Goal: Transaction & Acquisition: Purchase product/service

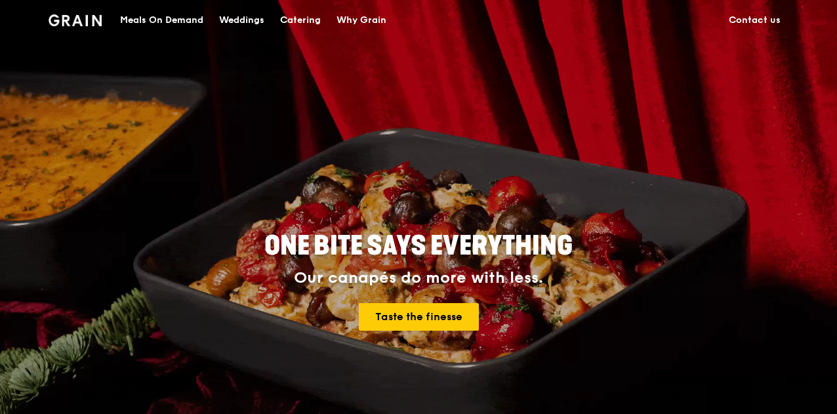
click at [161, 17] on div "Meals On Demand" at bounding box center [161, 20] width 83 height 39
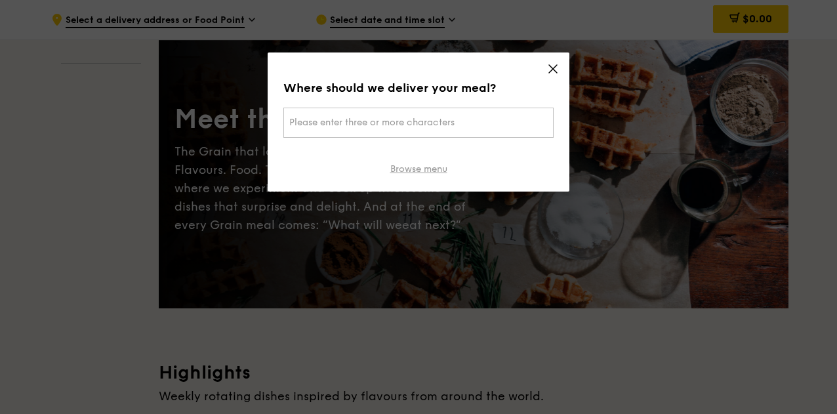
scroll to position [197, 0]
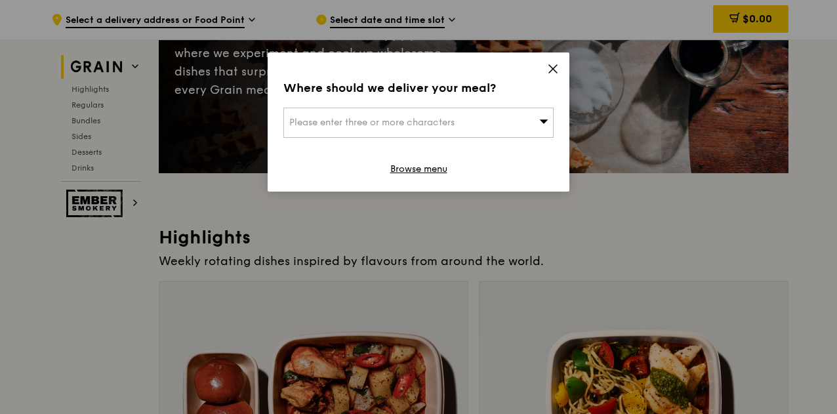
click at [556, 64] on icon at bounding box center [553, 69] width 12 height 12
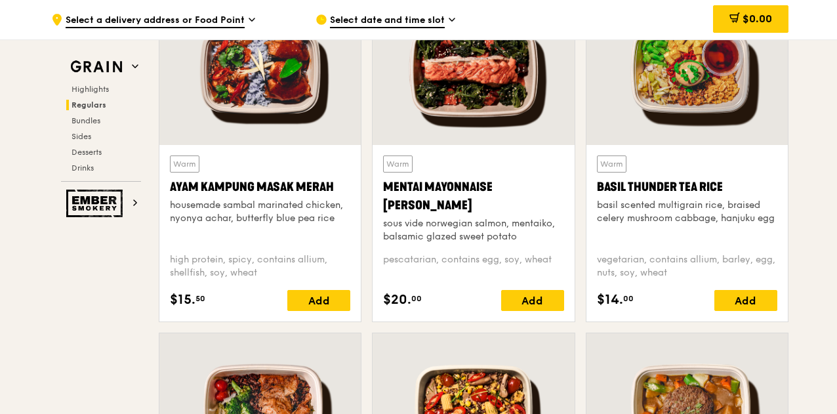
scroll to position [1198, 0]
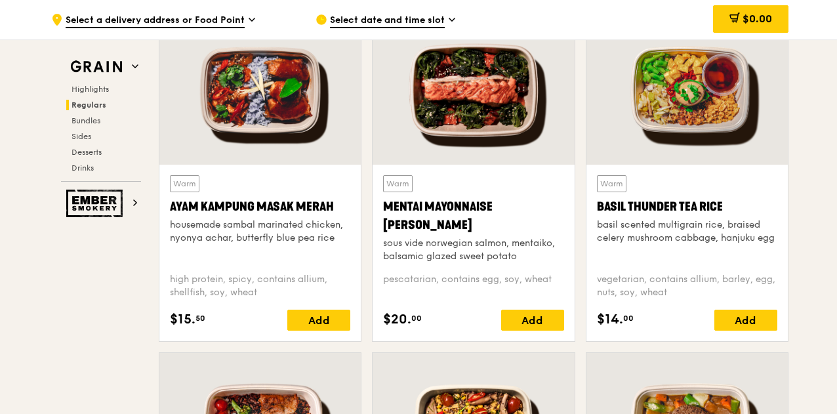
click at [694, 195] on div "Warm Basil Thunder Tea [PERSON_NAME] scented multigrain rice, braised celery mu…" at bounding box center [687, 218] width 180 height 87
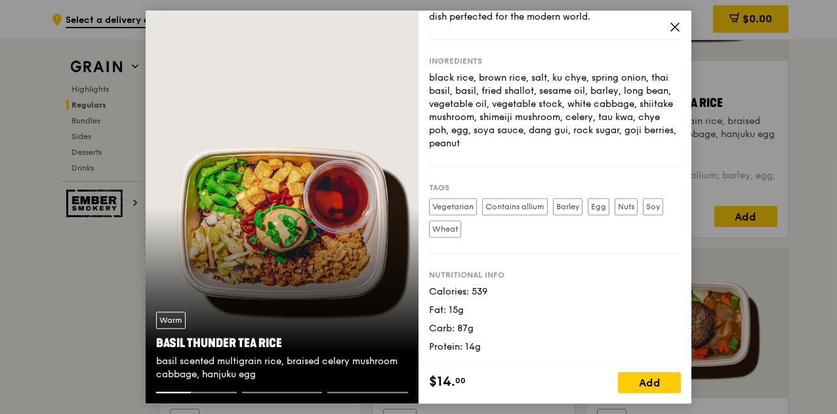
scroll to position [1395, 0]
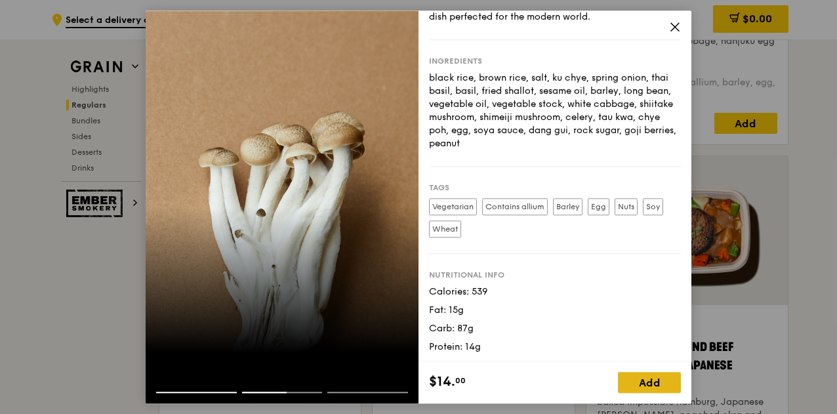
click at [658, 375] on div "Add" at bounding box center [649, 382] width 63 height 21
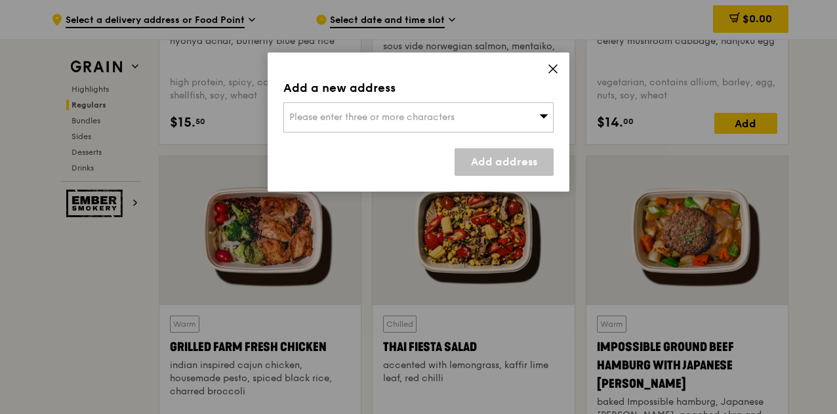
click at [538, 123] on div "Please enter three or more characters" at bounding box center [418, 117] width 270 height 30
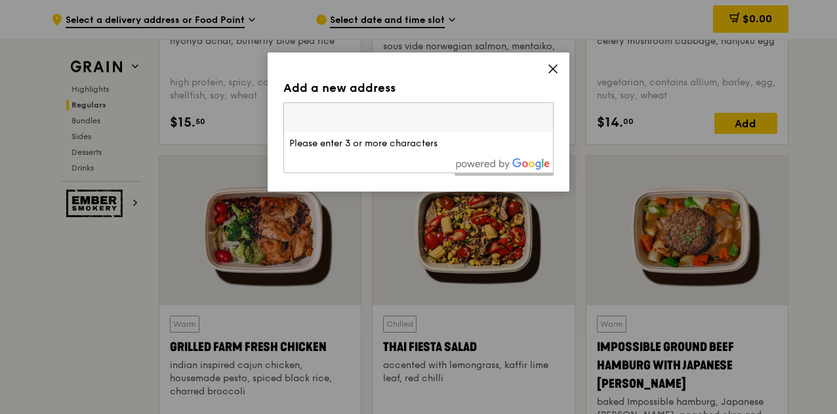
click at [439, 125] on input "search" at bounding box center [418, 117] width 269 height 29
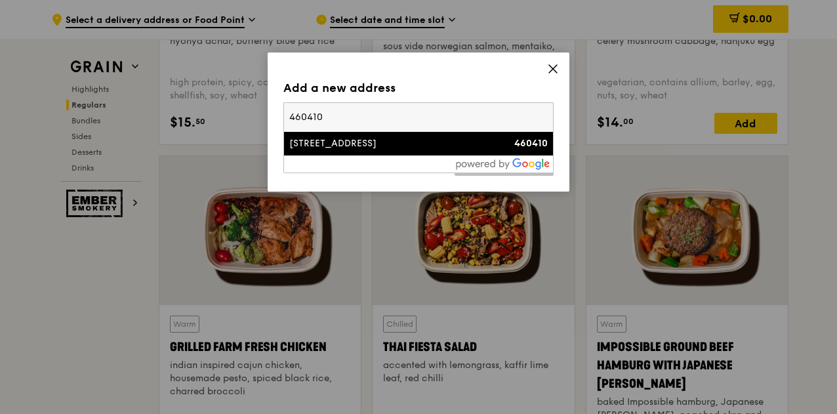
type input "460410"
click at [383, 145] on div "[STREET_ADDRESS]" at bounding box center [386, 143] width 194 height 13
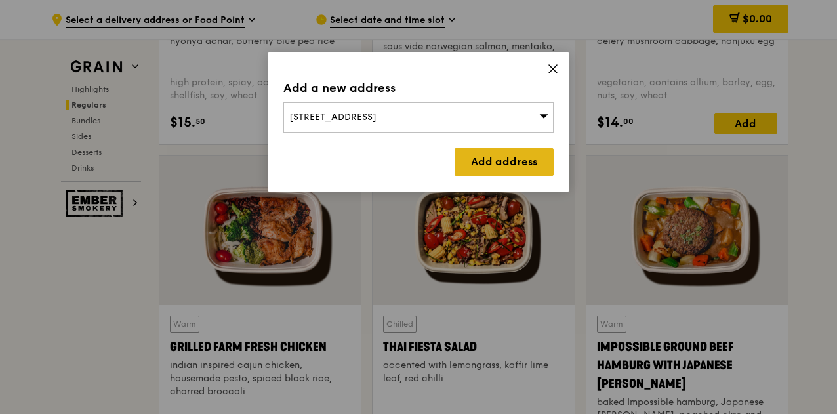
click at [503, 158] on link "Add address" at bounding box center [504, 162] width 99 height 28
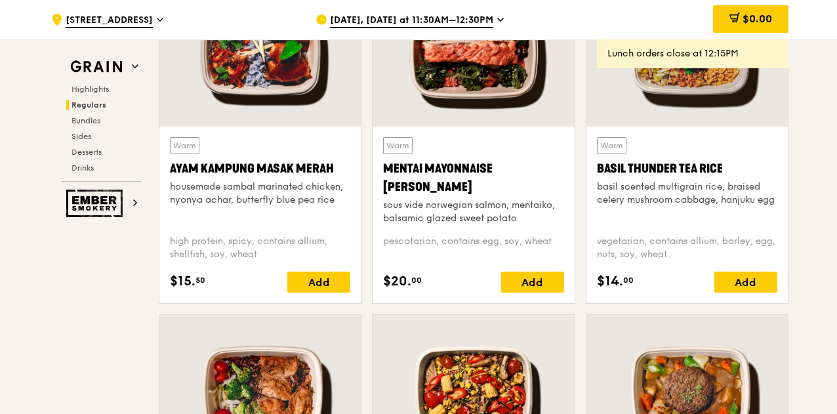
scroll to position [1329, 0]
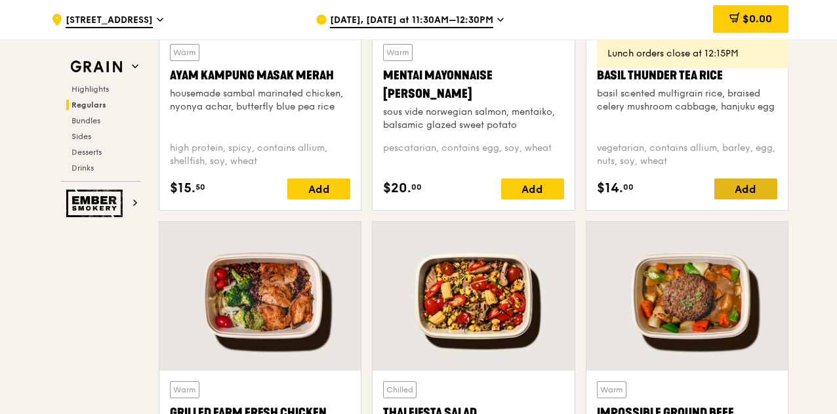
click at [739, 184] on div "Add" at bounding box center [745, 188] width 63 height 21
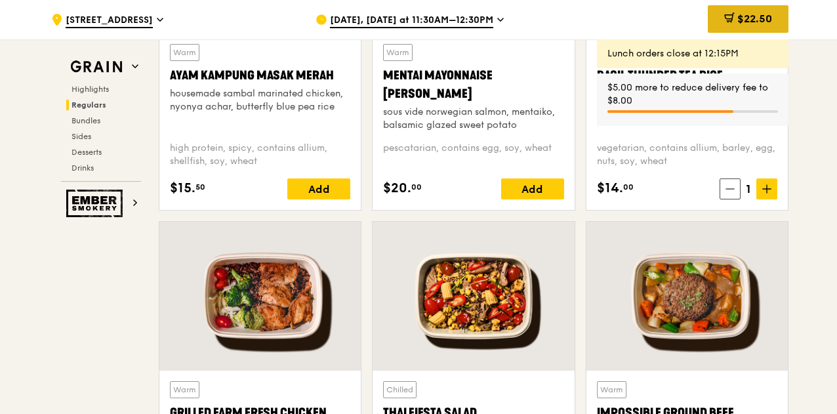
click at [741, 15] on span "$22.50" at bounding box center [754, 18] width 35 height 12
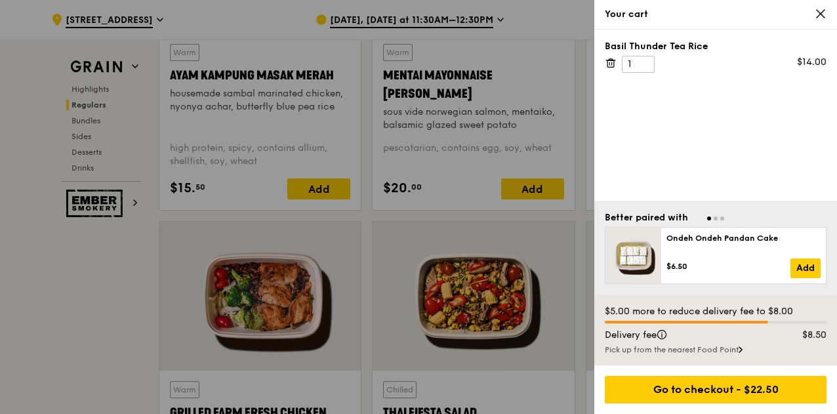
scroll to position [1395, 0]
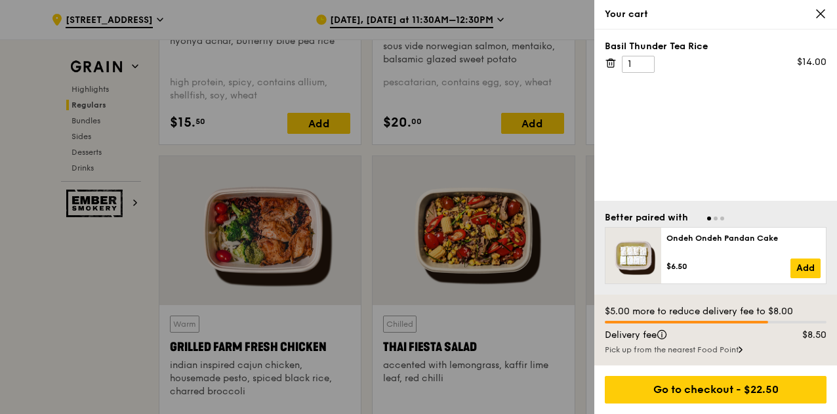
click at [613, 61] on icon at bounding box center [611, 63] width 12 height 12
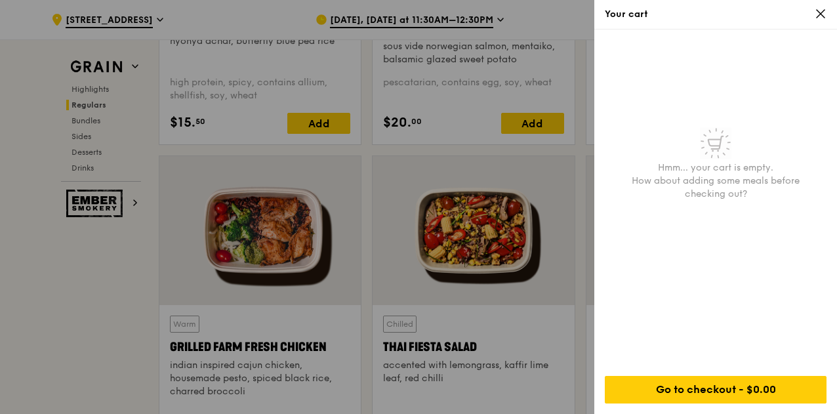
click at [825, 11] on icon at bounding box center [821, 14] width 12 height 12
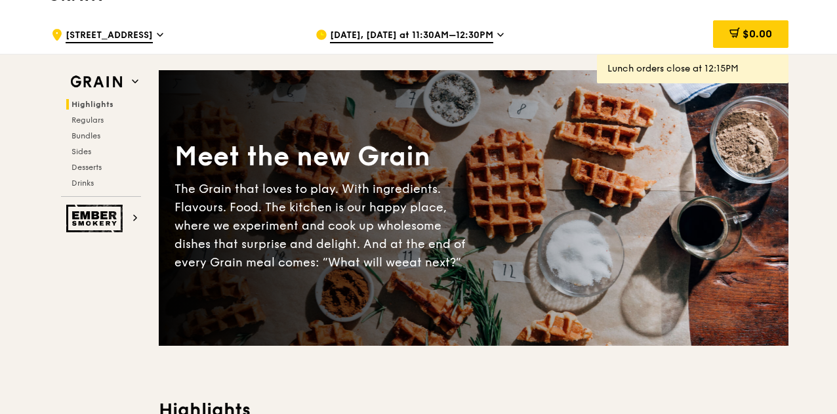
scroll to position [0, 0]
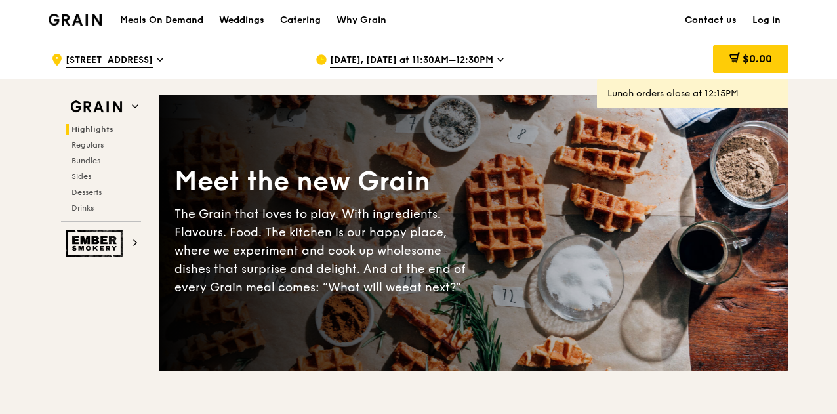
click at [147, 19] on h1 "Meals On Demand" at bounding box center [161, 20] width 83 height 13
click at [168, 18] on h1 "Meals On Demand" at bounding box center [161, 20] width 83 height 13
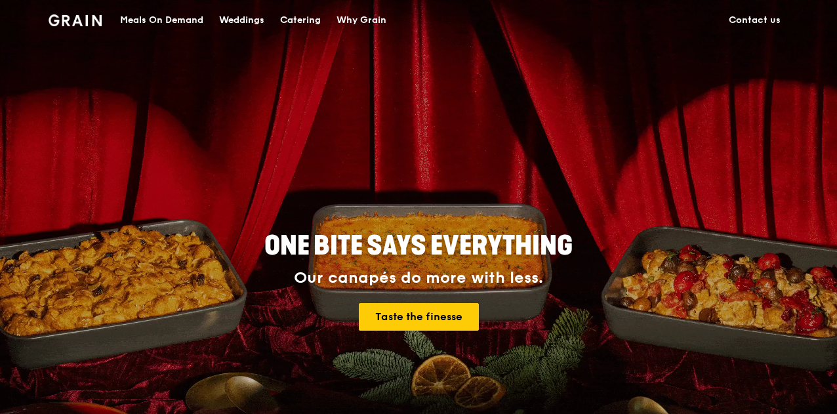
click at [142, 21] on div "Meals On Demand" at bounding box center [161, 20] width 83 height 39
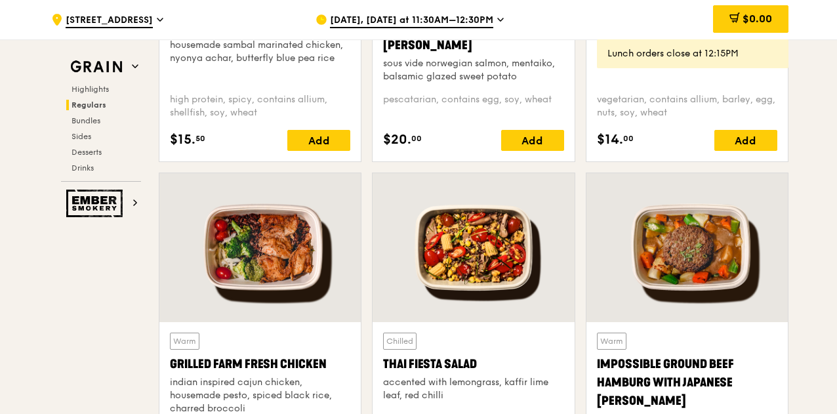
scroll to position [1246, 0]
